Goal: Find specific page/section: Find specific page/section

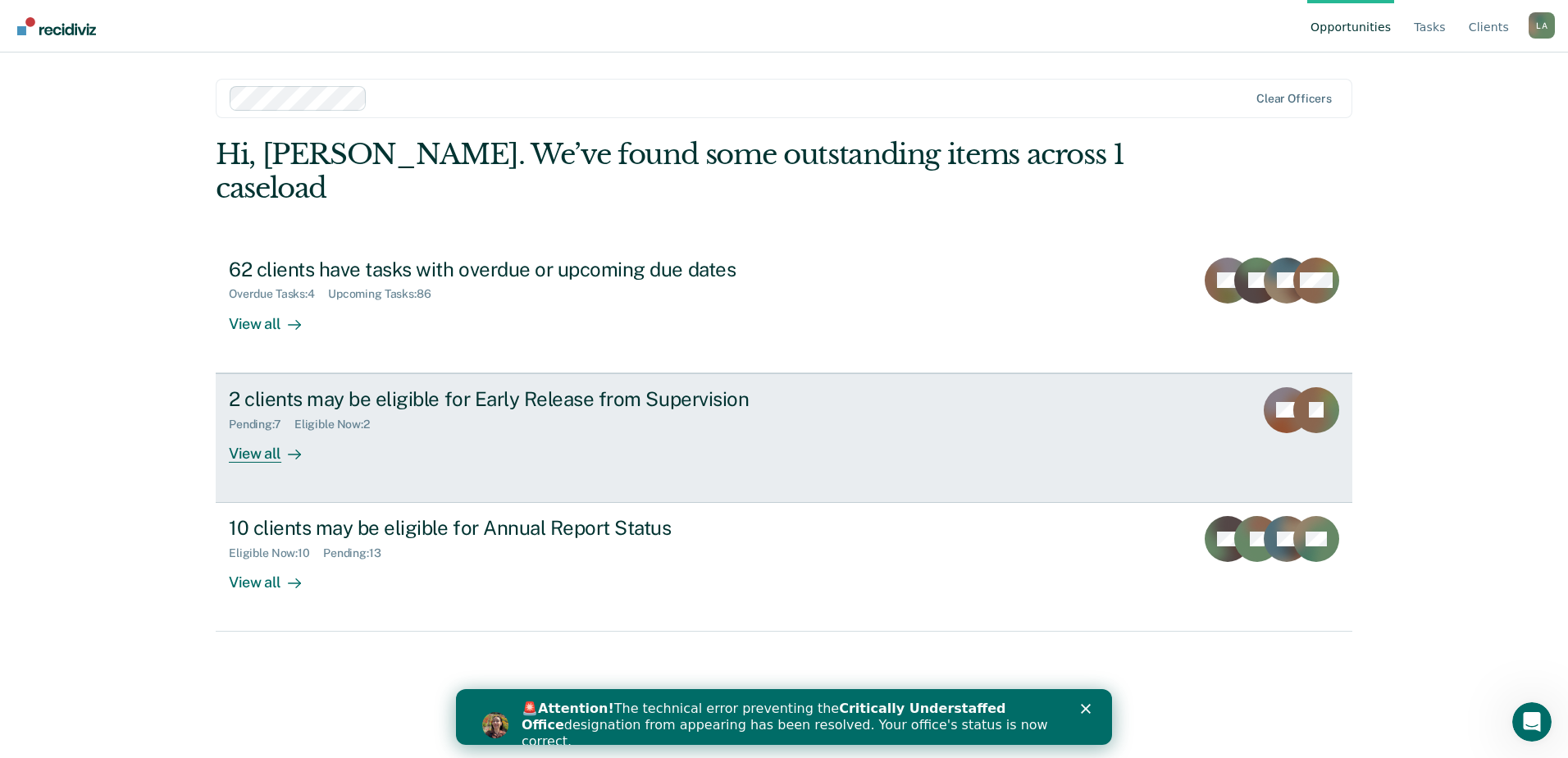
click at [258, 431] on div "View all" at bounding box center [275, 446] width 92 height 32
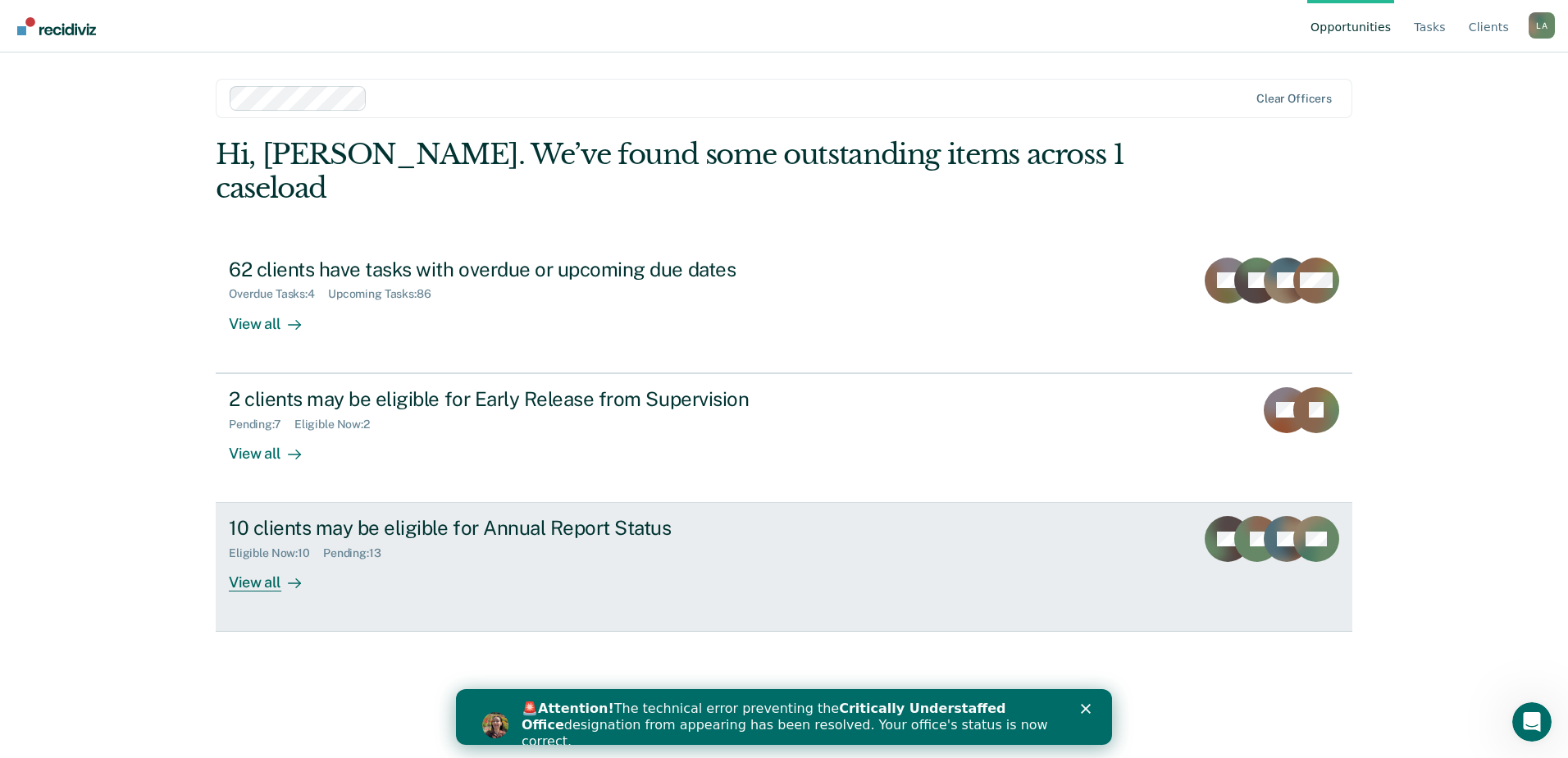
click at [258, 560] on div "View all" at bounding box center [275, 576] width 92 height 32
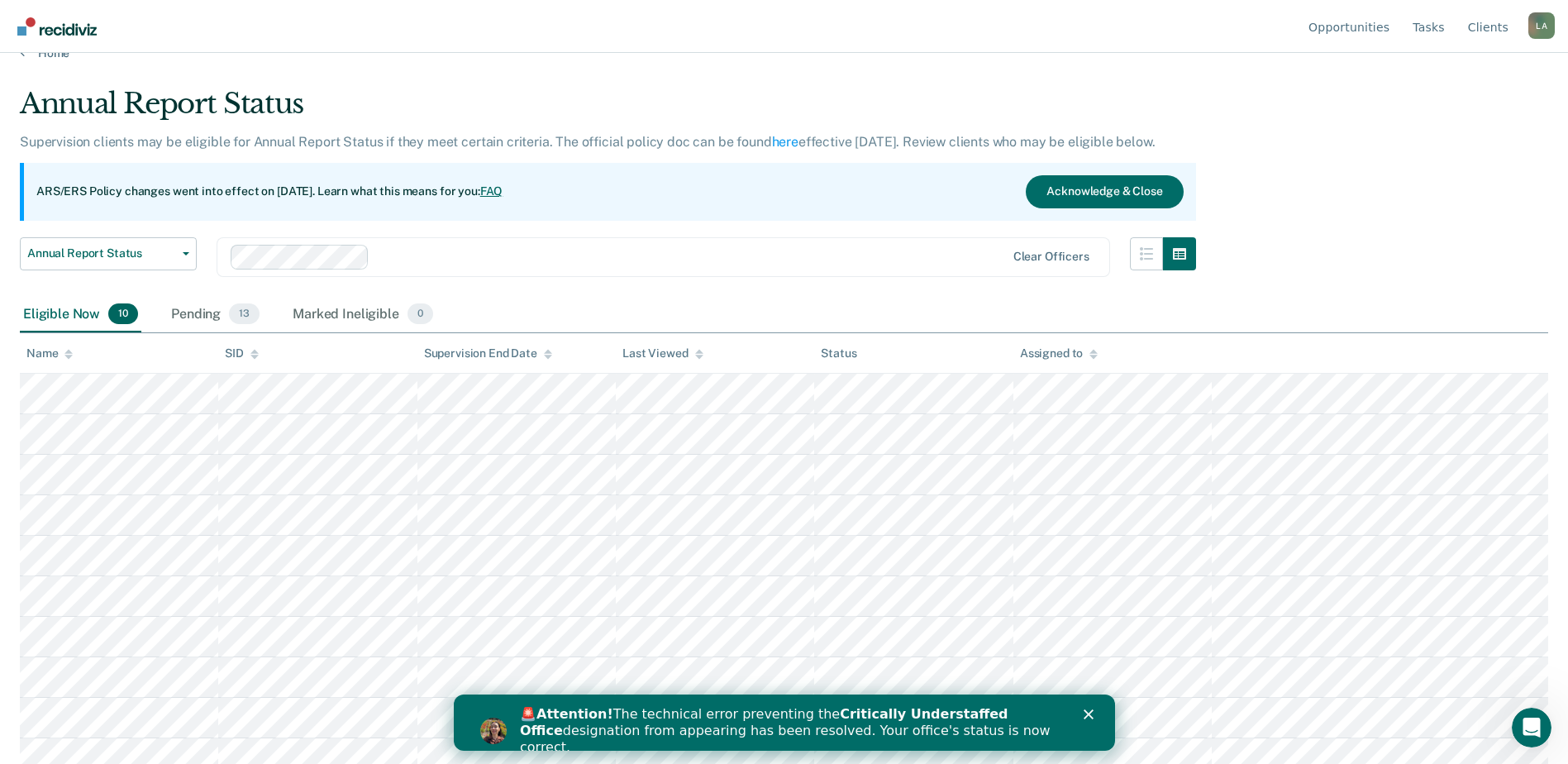
scroll to position [42, 0]
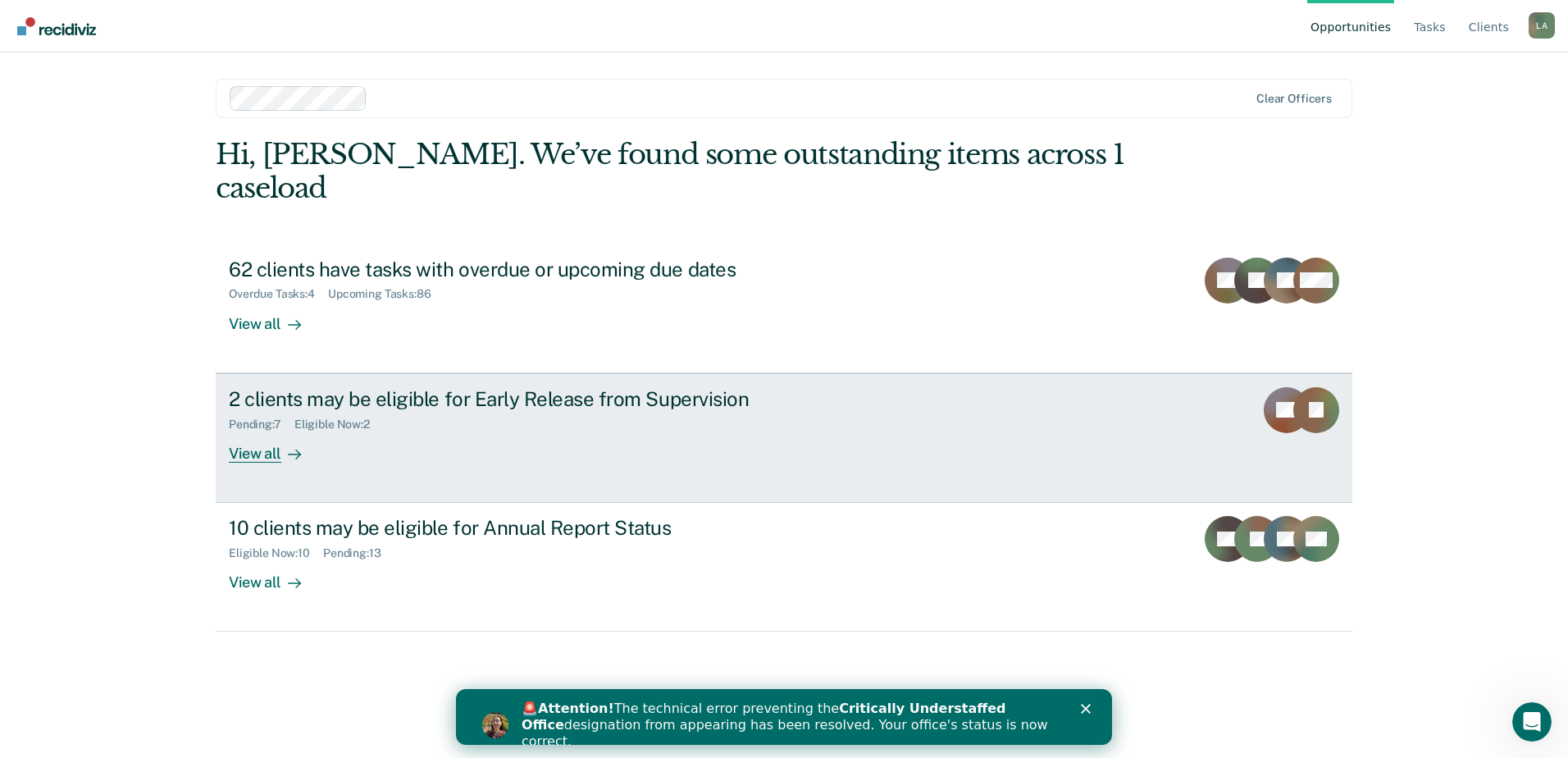
click at [272, 431] on div "View all" at bounding box center [275, 446] width 92 height 32
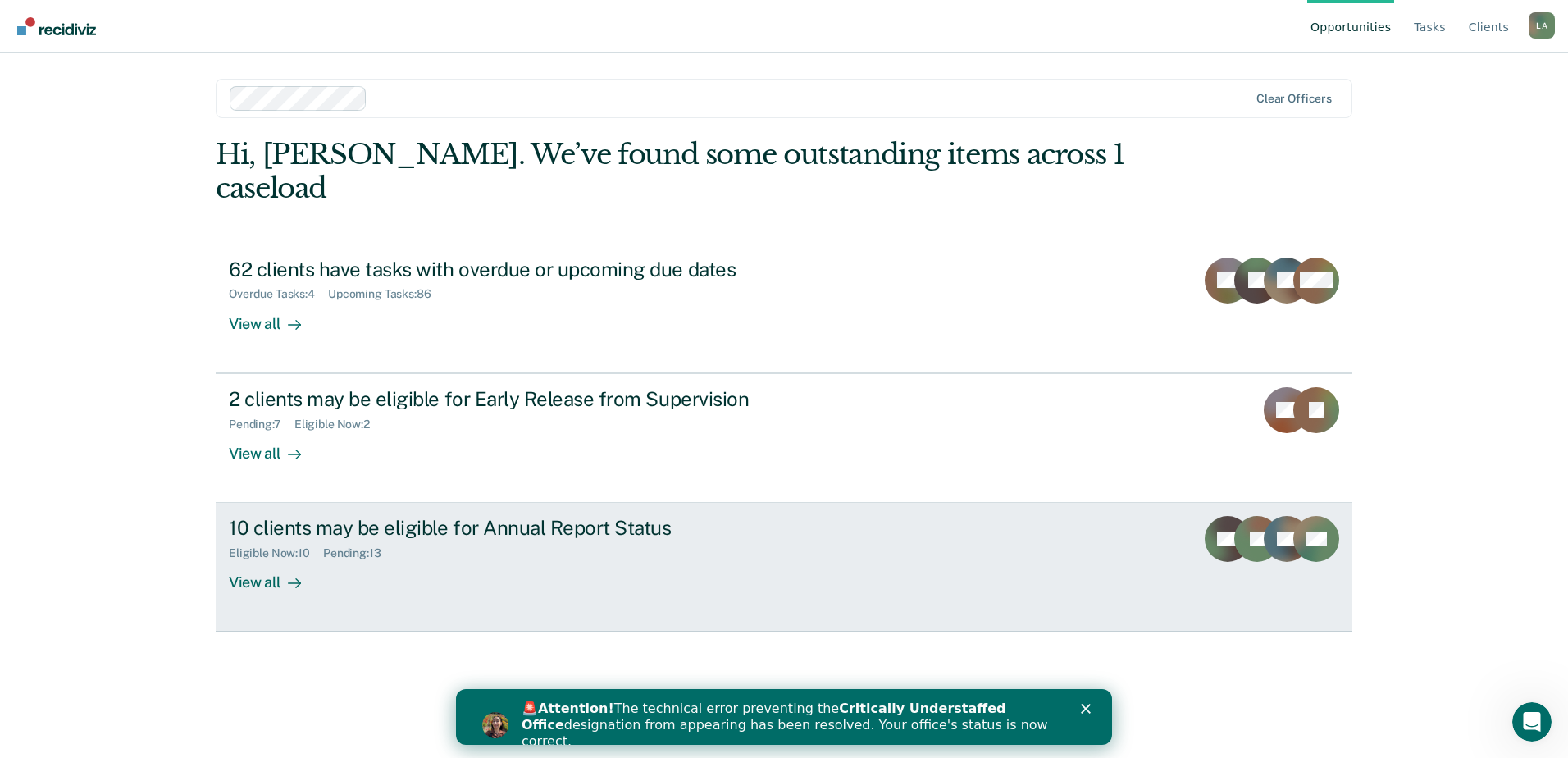
click at [254, 560] on div "View all" at bounding box center [275, 576] width 92 height 32
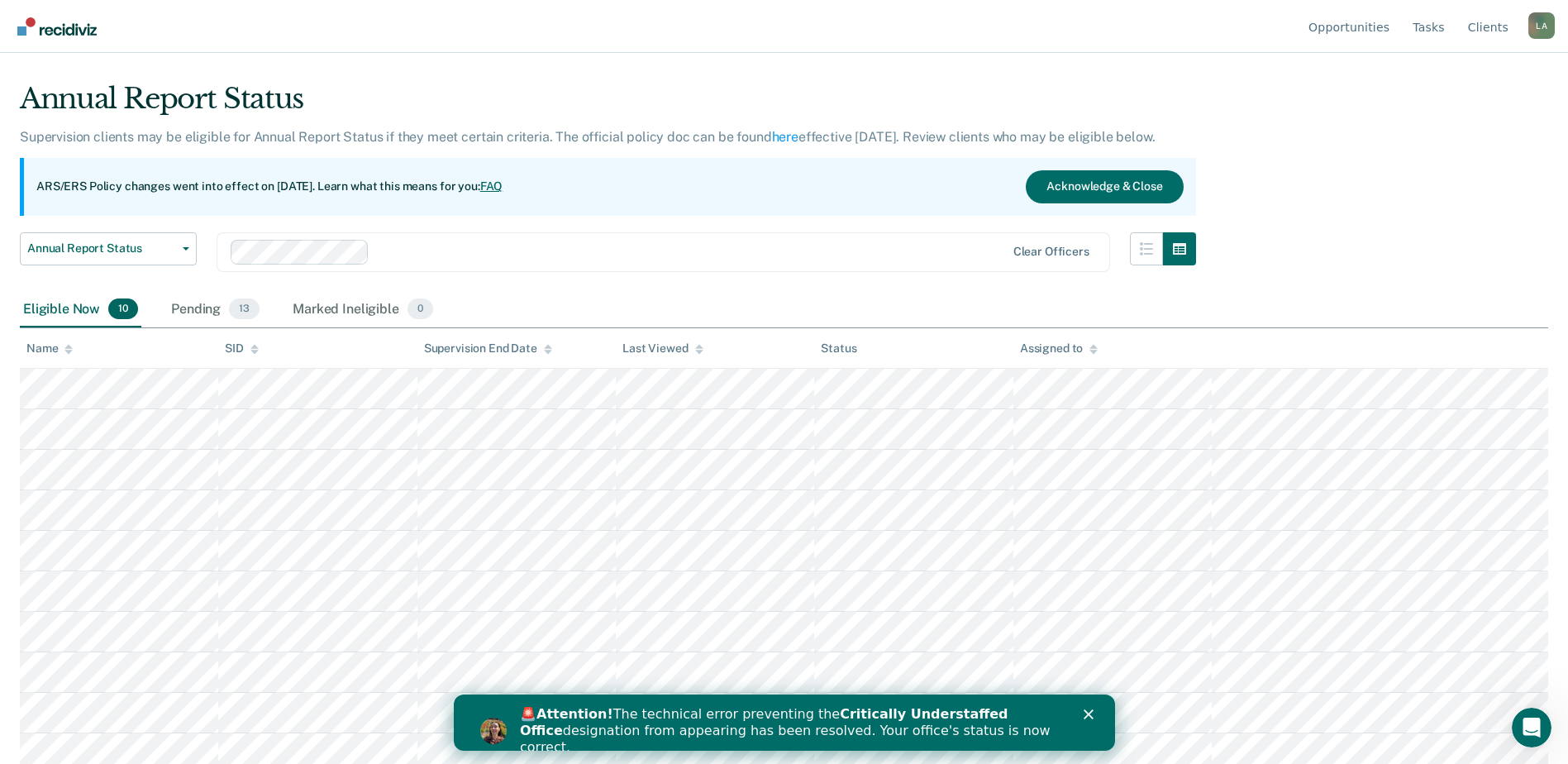
scroll to position [42, 0]
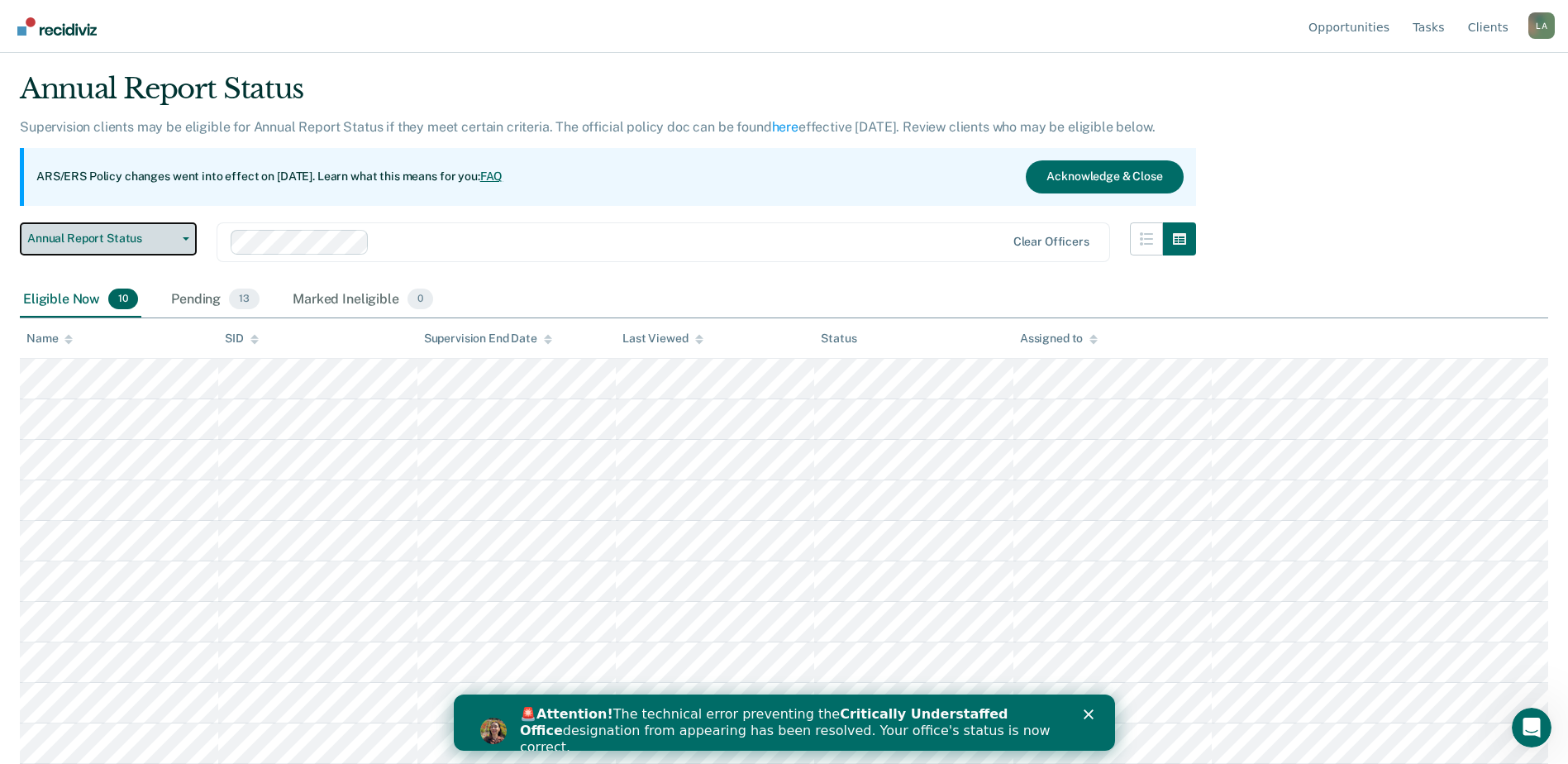
click at [183, 239] on icon "button" at bounding box center [186, 239] width 7 height 3
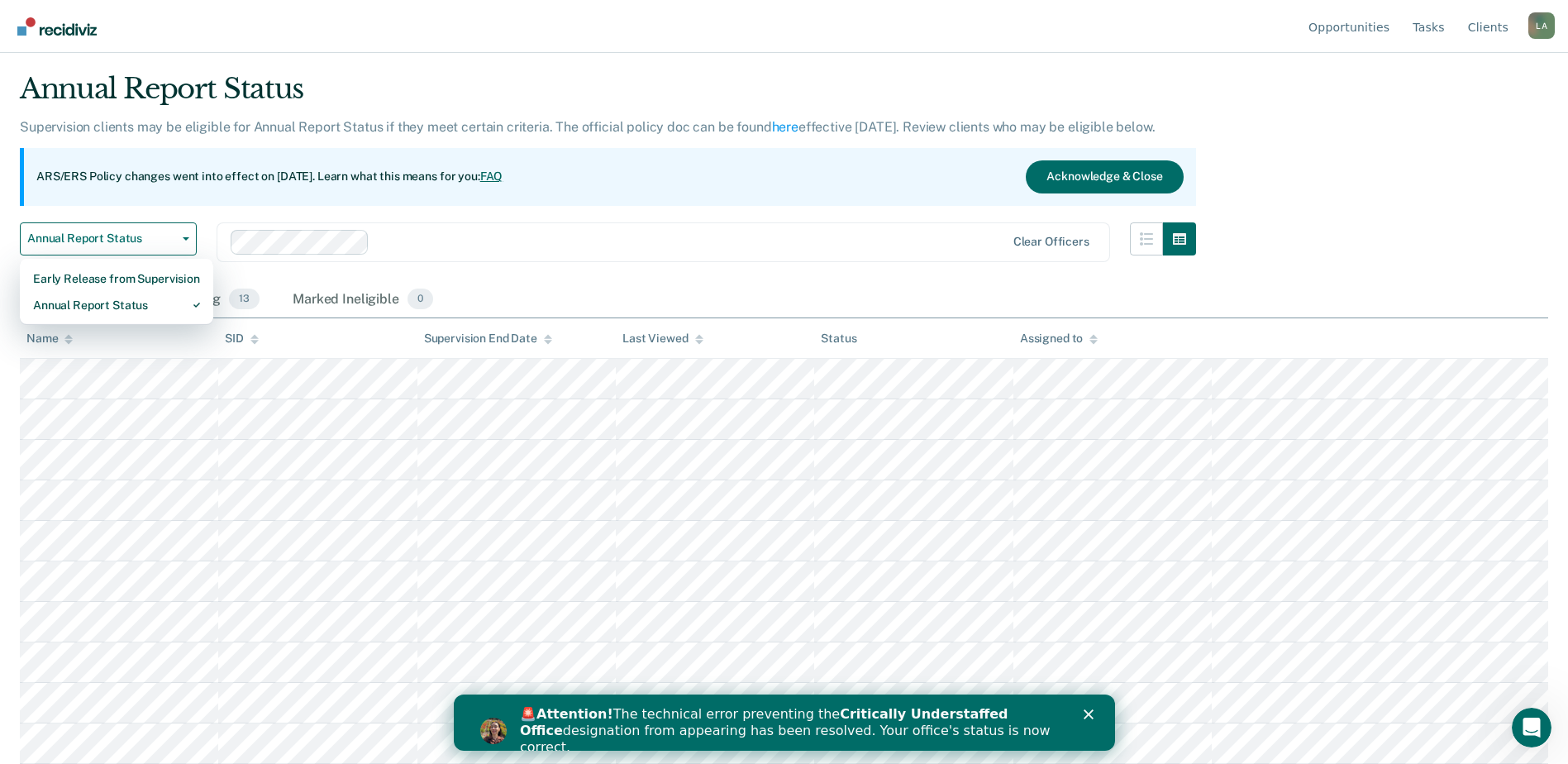
click at [646, 268] on div "Annual Report Status Early Release from Supervision Annual Report Status Clear …" at bounding box center [608, 252] width 1176 height 60
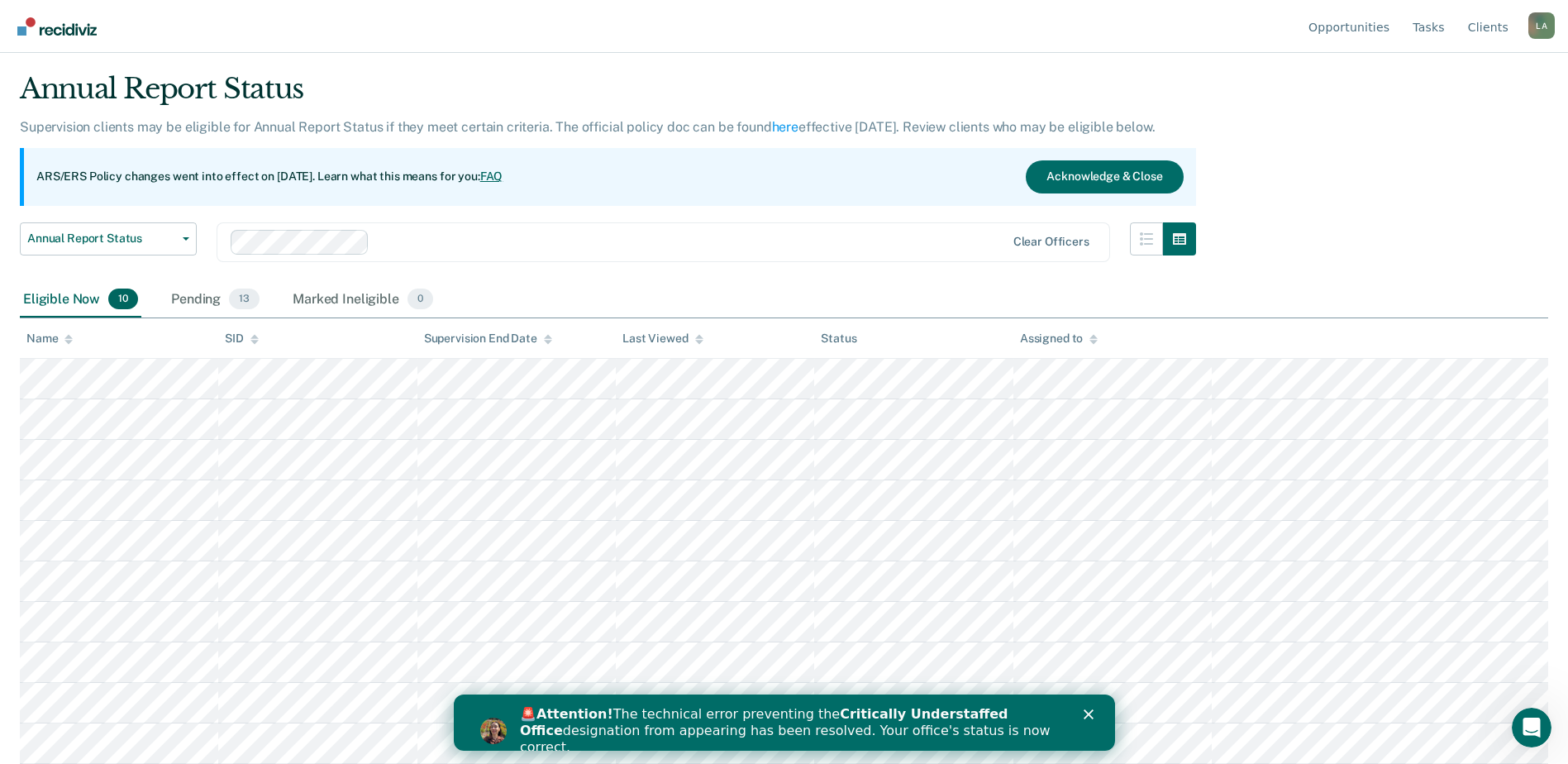
click at [1300, 95] on div "Annual Report Status Supervision clients may be eligible for Annual Report Stat…" at bounding box center [784, 334] width 1528 height 526
click at [1089, 716] on polygon "Close" at bounding box center [1088, 714] width 10 height 10
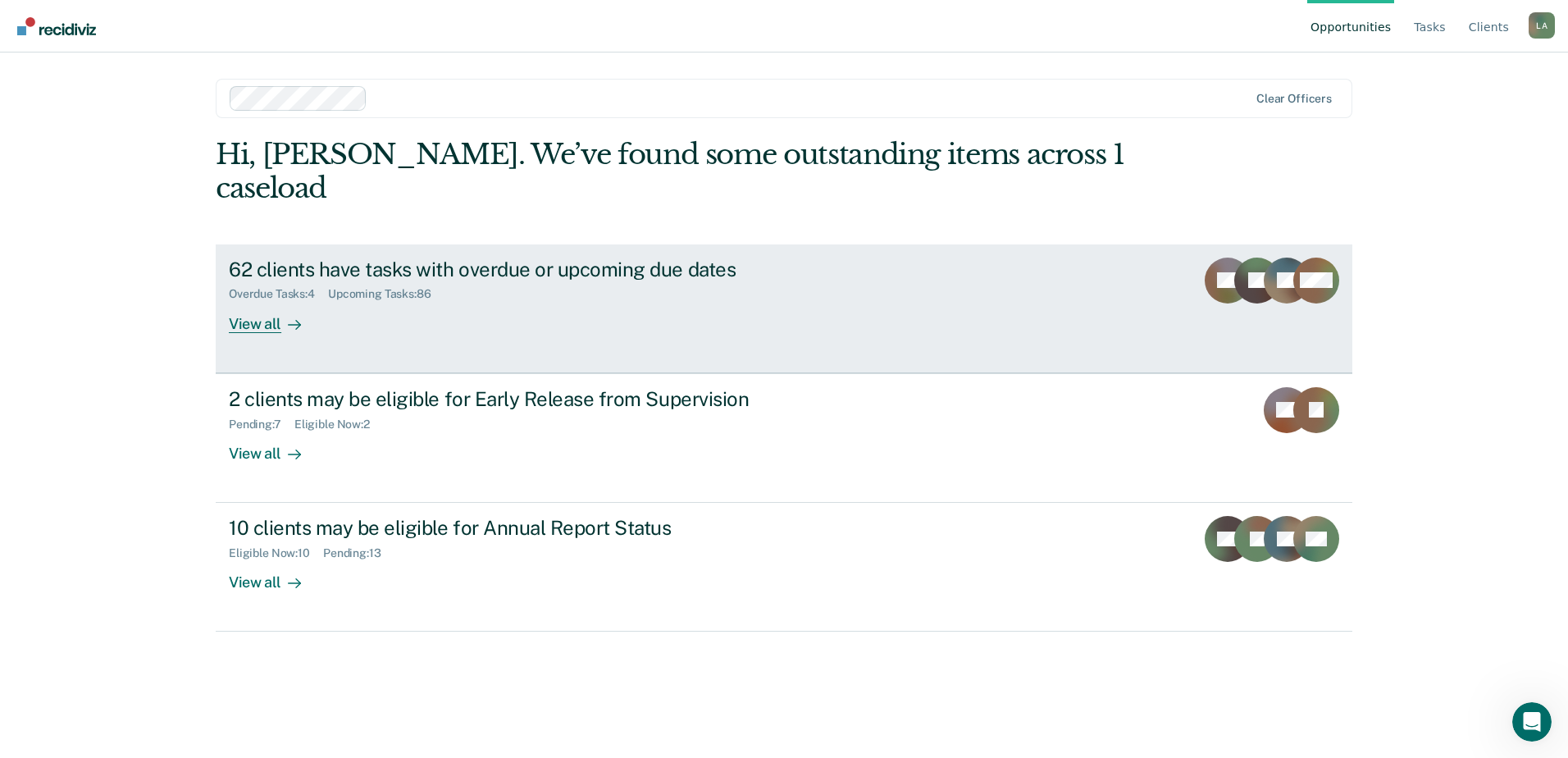
click at [258, 301] on div "View all" at bounding box center [275, 317] width 92 height 32
